Goal: Information Seeking & Learning: Learn about a topic

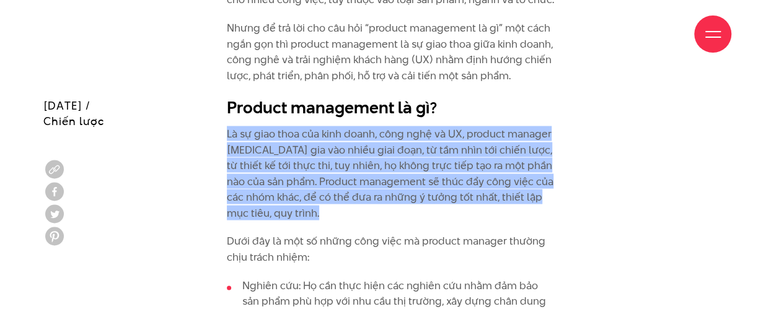
scroll to position [1116, 0]
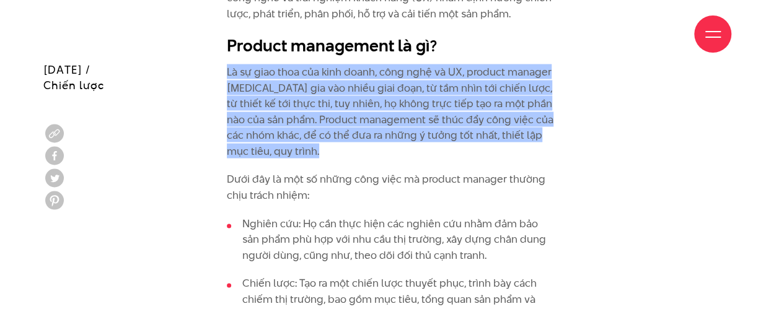
click at [554, 121] on p "Là sự giao thoa của kinh doanh, công nghệ và UX, product manager [MEDICAL_DATA]…" at bounding box center [392, 111] width 330 height 95
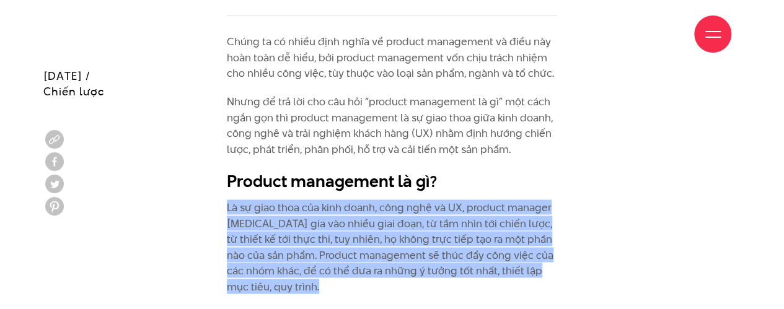
scroll to position [992, 0]
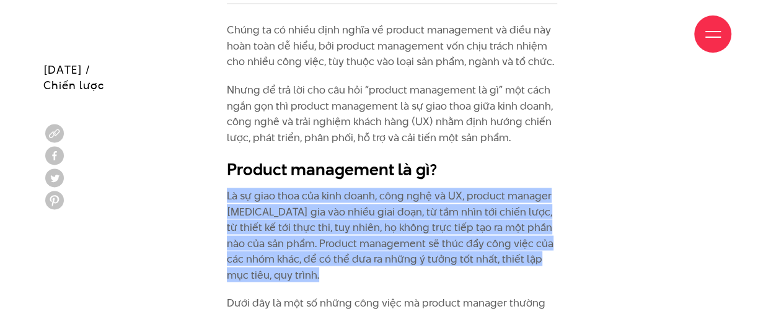
drag, startPoint x: 381, startPoint y: 100, endPoint x: 366, endPoint y: 92, distance: 16.6
click at [380, 100] on p "Nhưng để trả lời cho câu hỏi “product management là gì” một cách ngắn gọn thì p…" at bounding box center [392, 113] width 330 height 63
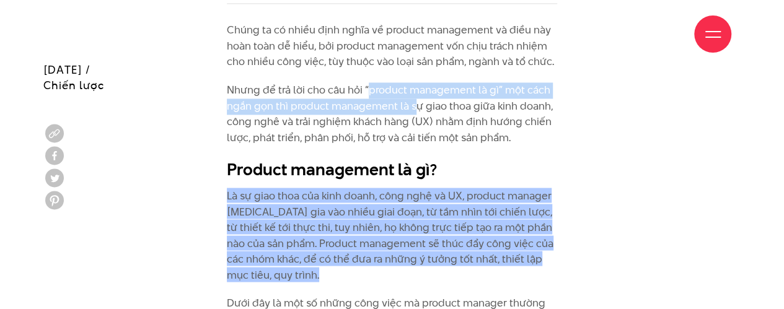
drag, startPoint x: 366, startPoint y: 92, endPoint x: 397, endPoint y: 94, distance: 31.0
click at [412, 107] on p "Nhưng để trả lời cho câu hỏi “product management là gì” một cách ngắn gọn thì p…" at bounding box center [392, 113] width 330 height 63
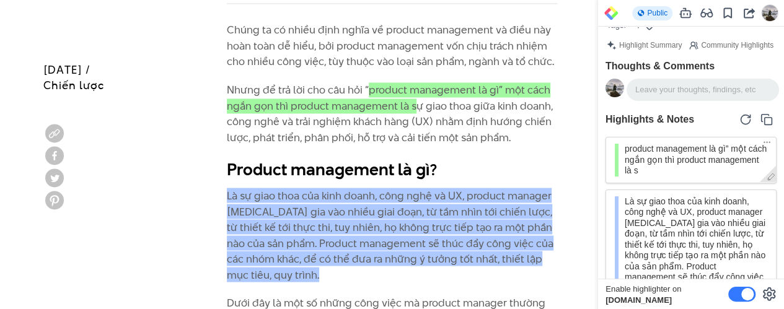
scroll to position [0, 0]
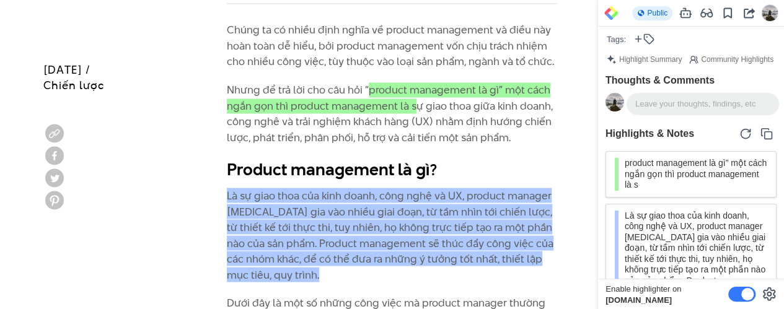
click at [399, 99] on glasp "product management là gì” một cách ngắn gọn thì product management là s" at bounding box center [389, 97] width 324 height 31
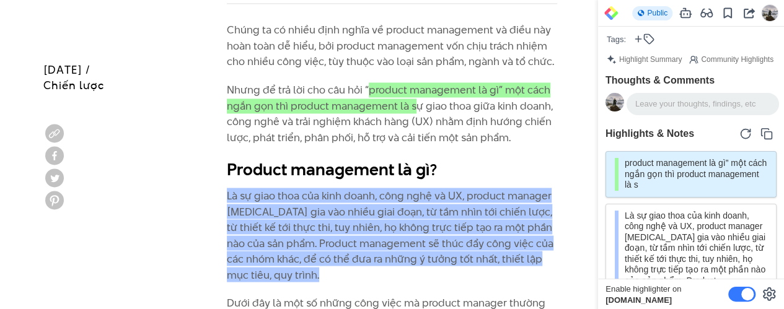
scroll to position [6, 0]
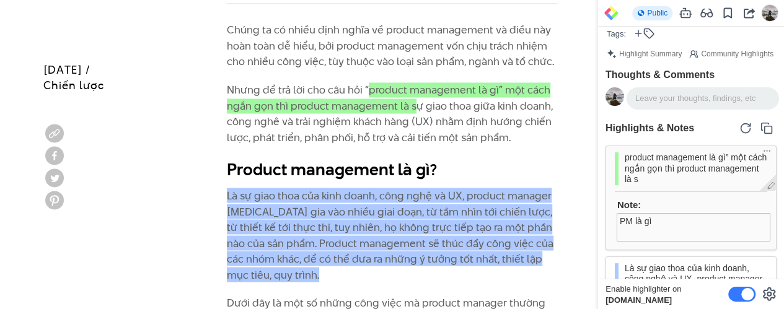
click at [656, 197] on div "Note: PM là gì" at bounding box center [693, 217] width 157 height 51
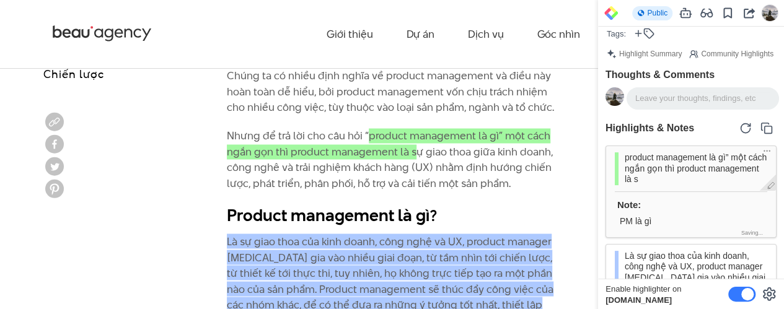
scroll to position [934, 0]
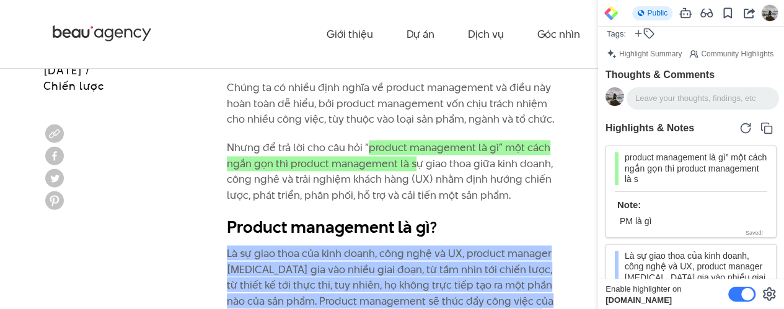
click at [429, 144] on glasp "product management là gì” một cách ngắn gọn thì product management là s" at bounding box center [389, 155] width 324 height 31
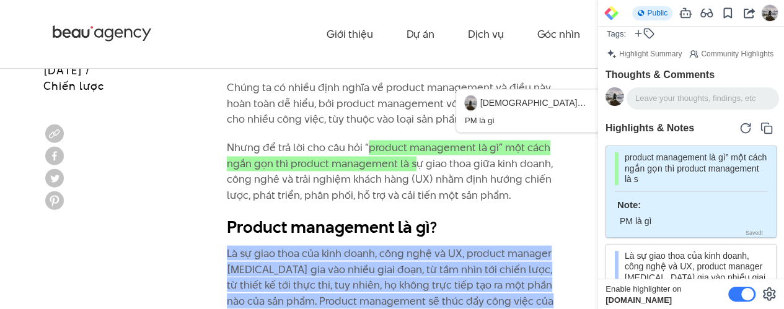
scroll to position [29, 0]
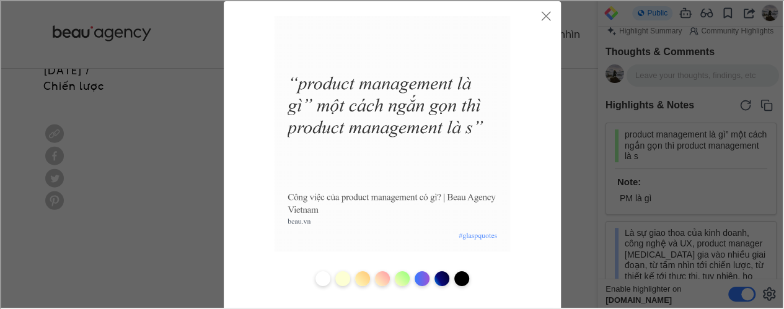
scroll to position [0, 0]
click at [539, 17] on icon at bounding box center [544, 14] width 11 height 11
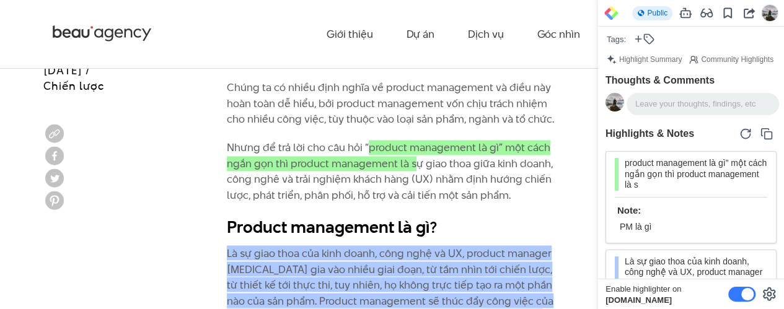
click at [610, 15] on icon at bounding box center [611, 13] width 14 height 14
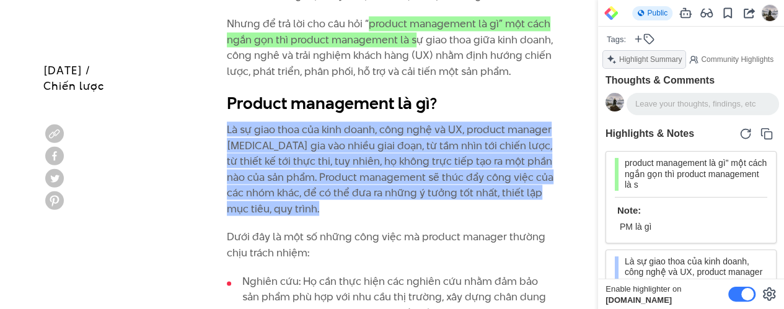
click at [637, 62] on div "Highlight Summary" at bounding box center [644, 59] width 82 height 17
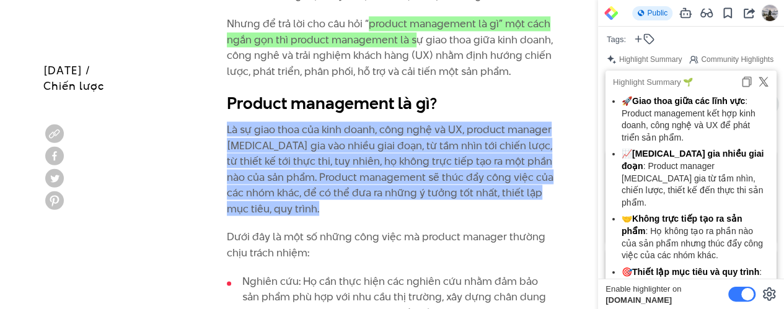
click at [742, 82] on icon at bounding box center [747, 82] width 12 height 12
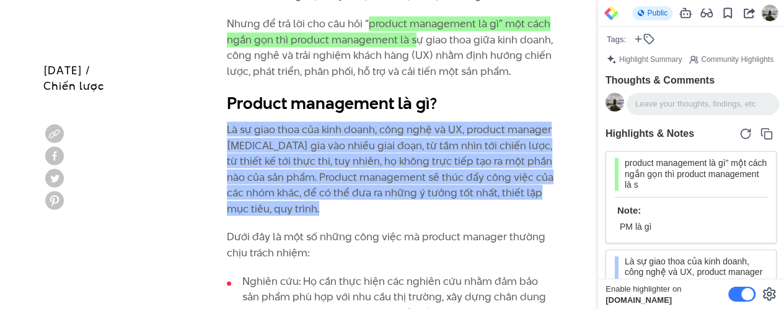
click at [404, 45] on div "Giới thiệu Dự án Dịch vụ Góc nhìn Liên hệ" at bounding box center [392, 34] width 679 height 68
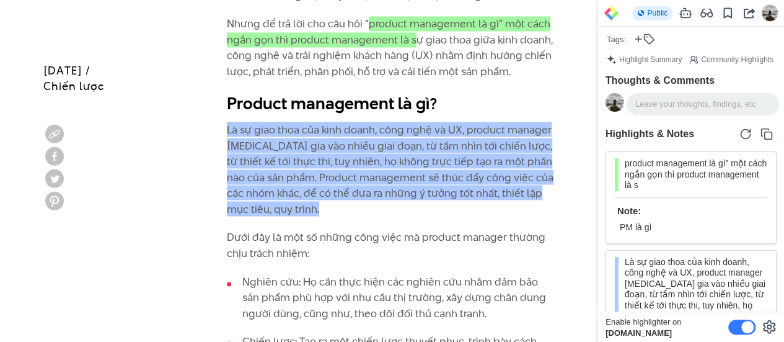
click at [469, 100] on h2 "Product management là gì?" at bounding box center [392, 104] width 330 height 24
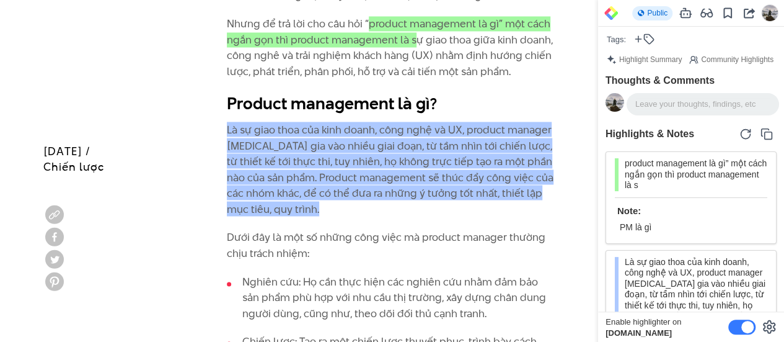
scroll to position [1182, 0]
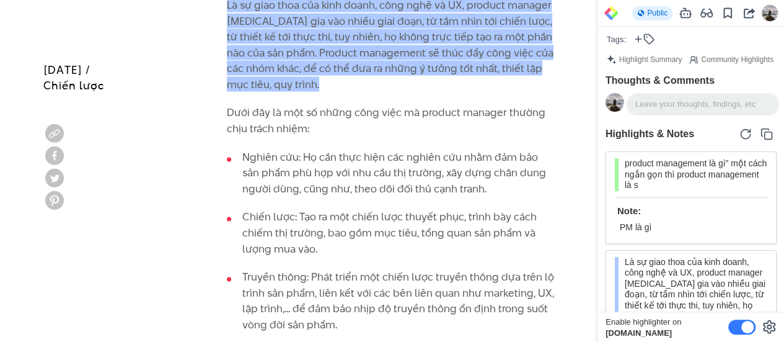
click at [310, 110] on p "Dưới đây là một số những công việc mà product manager thường chịu trách nhiệm:" at bounding box center [392, 121] width 330 height 32
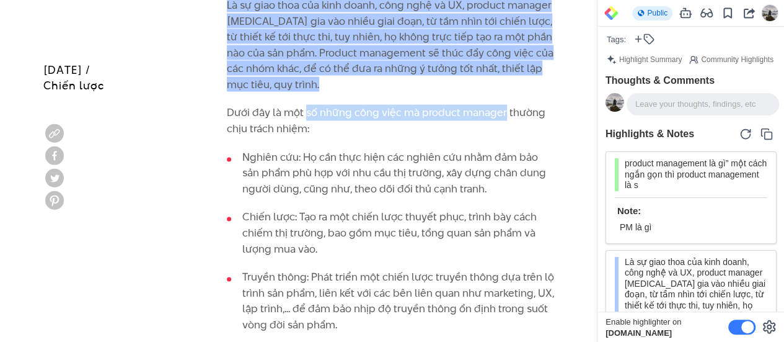
drag, startPoint x: 310, startPoint y: 110, endPoint x: 482, endPoint y: 113, distance: 171.7
click at [482, 113] on p "Dưới đây là một số những công việc mà product manager thường chịu trách nhiệm:" at bounding box center [392, 121] width 330 height 32
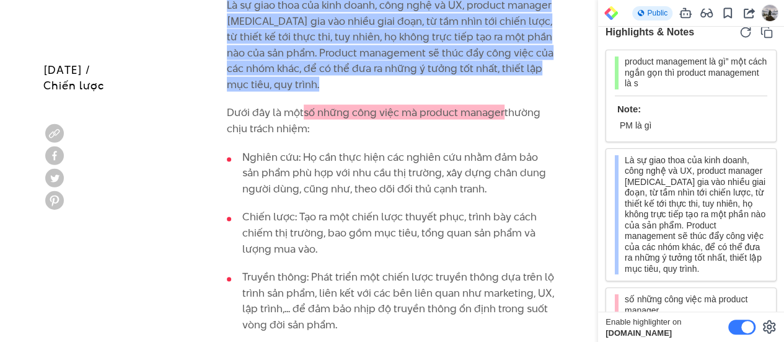
scroll to position [123, 0]
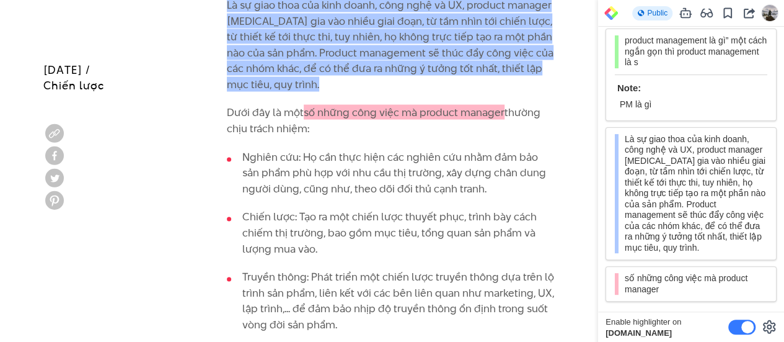
click at [393, 115] on glasp "số những công việc mà product manager" at bounding box center [404, 112] width 201 height 15
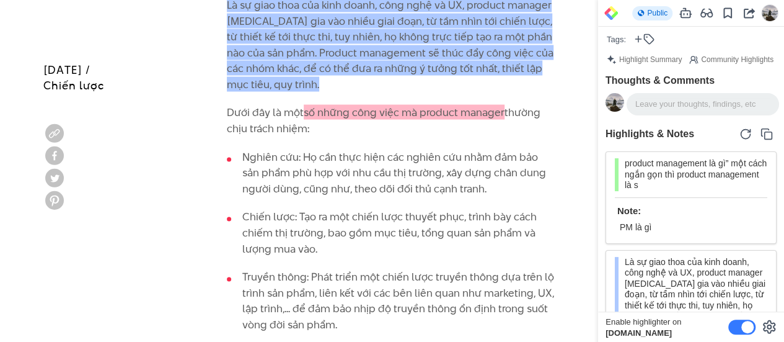
click at [617, 7] on icon at bounding box center [611, 13] width 14 height 14
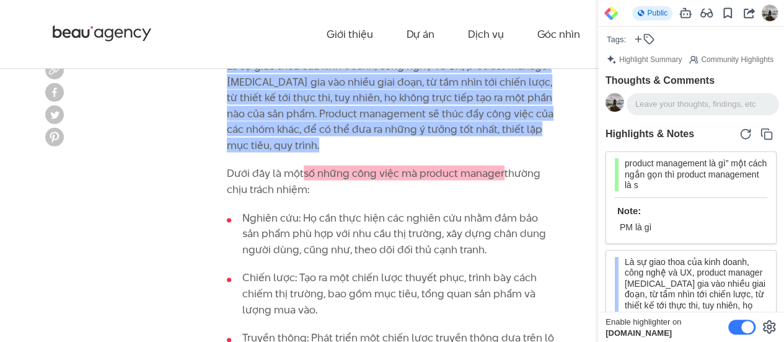
scroll to position [1058, 0]
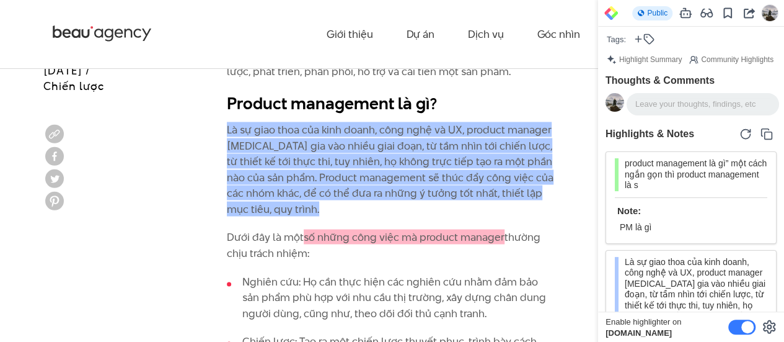
click at [388, 155] on glasp "Là sự giao thoa của kinh doanh, công nghệ và UX, product manager [MEDICAL_DATA]…" at bounding box center [390, 168] width 327 height 94
click at [639, 60] on div "Highlight Summary" at bounding box center [644, 59] width 82 height 17
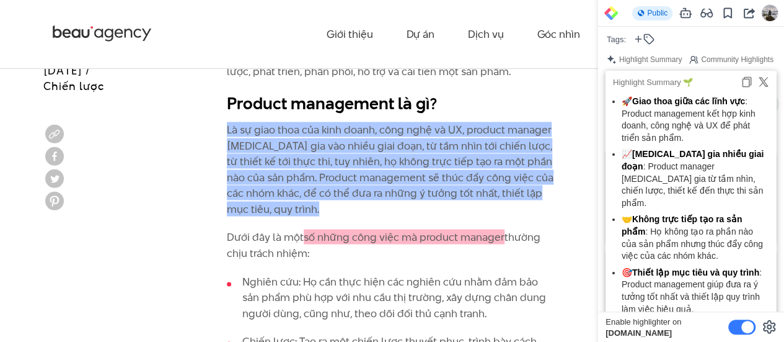
click at [746, 78] on icon at bounding box center [747, 82] width 12 height 12
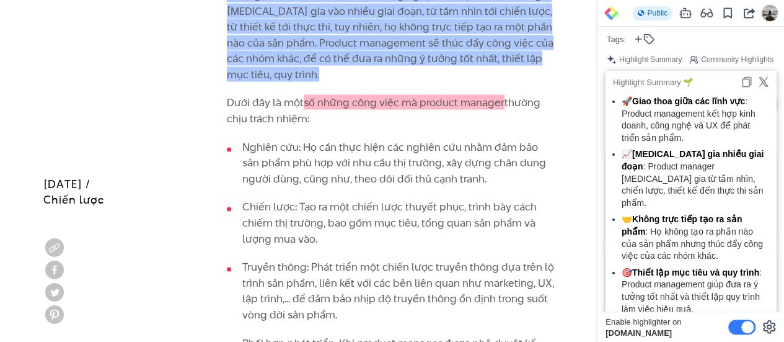
scroll to position [1306, 0]
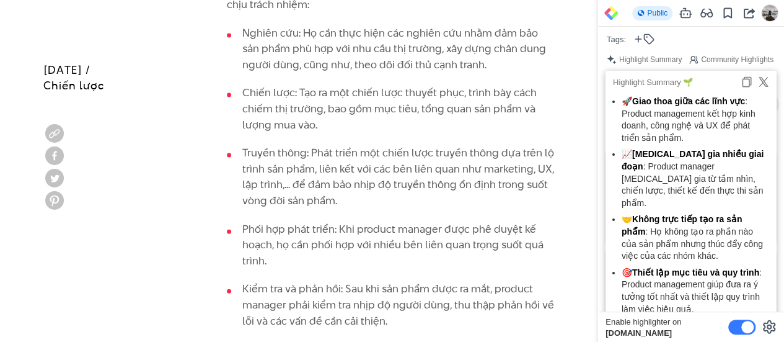
click at [383, 91] on li "Chiến lược: Tạo ra một chiến lược thuyết phục, trình bày cách chiếm thị trường,…" at bounding box center [392, 109] width 330 height 48
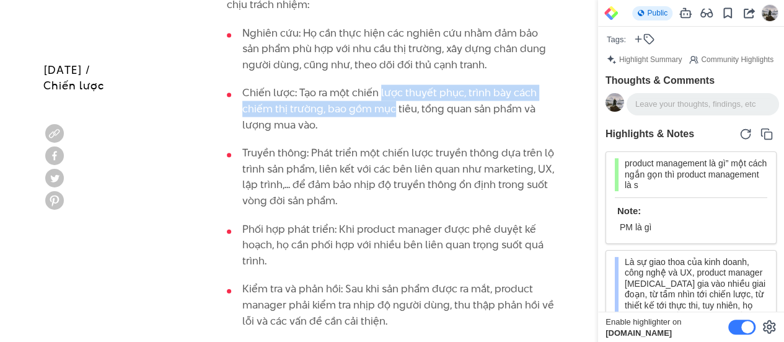
drag, startPoint x: 383, startPoint y: 91, endPoint x: 389, endPoint y: 113, distance: 22.6
click at [389, 113] on li "Chiến lược: Tạo ra một chiến lược thuyết phục, trình bày cách chiếm thị trường,…" at bounding box center [392, 109] width 330 height 48
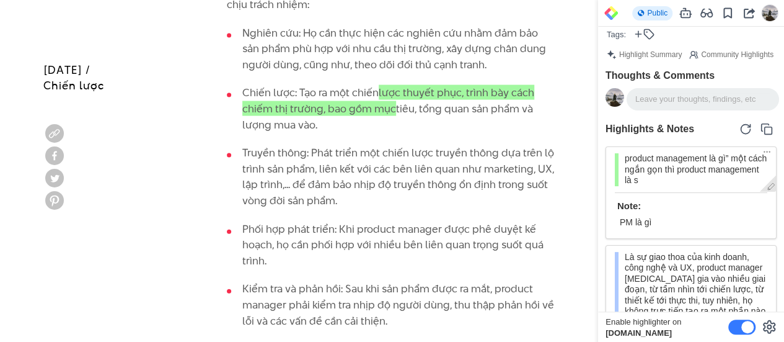
scroll to position [0, 0]
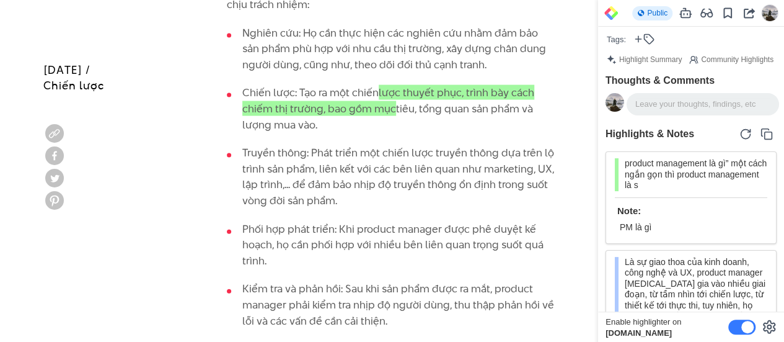
click at [616, 9] on icon at bounding box center [611, 13] width 14 height 14
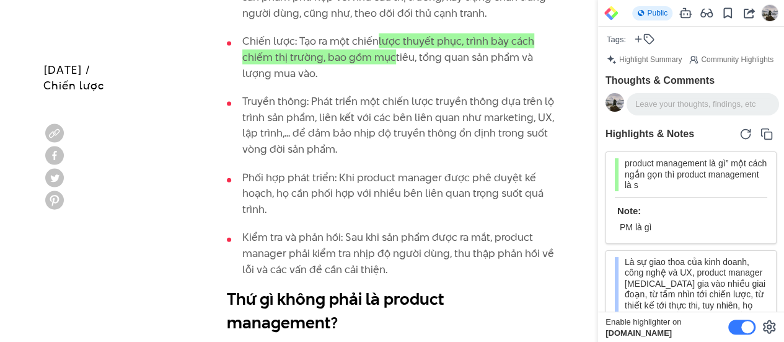
scroll to position [1368, 0]
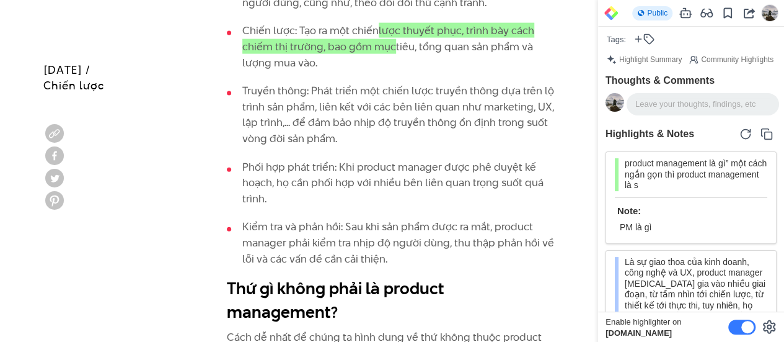
click at [399, 101] on li "Truyền thông: Phát triển một chiến lược truyền thông dựa trên lộ trình sản phẩm…" at bounding box center [392, 114] width 330 height 63
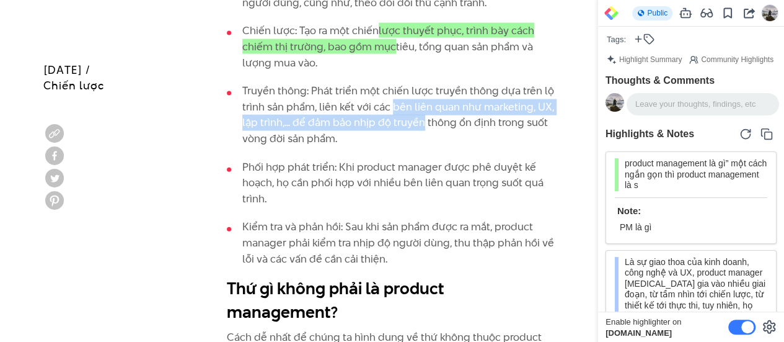
drag, startPoint x: 399, startPoint y: 101, endPoint x: 412, endPoint y: 128, distance: 30.2
click at [418, 130] on li "Truyền thông: Phát triển một chiến lược truyền thông dựa trên lộ trình sản phẩm…" at bounding box center [392, 114] width 330 height 63
